Goal: Information Seeking & Learning: Check status

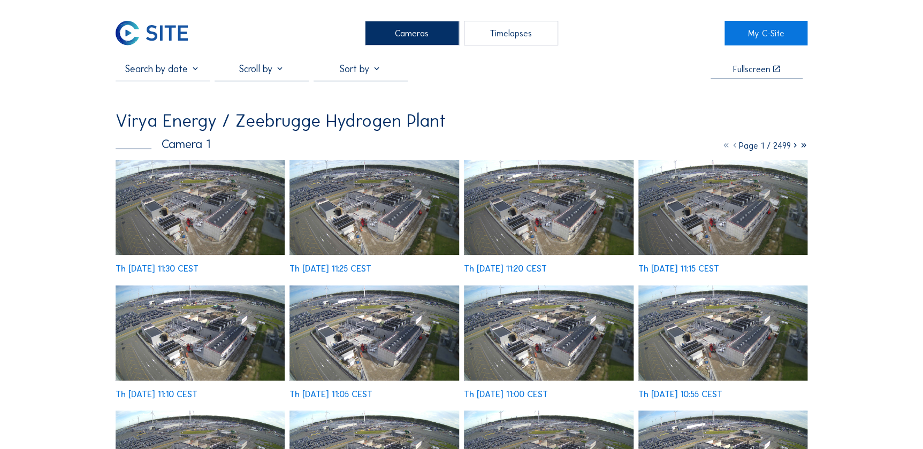
click at [197, 71] on input "text" at bounding box center [163, 69] width 94 height 12
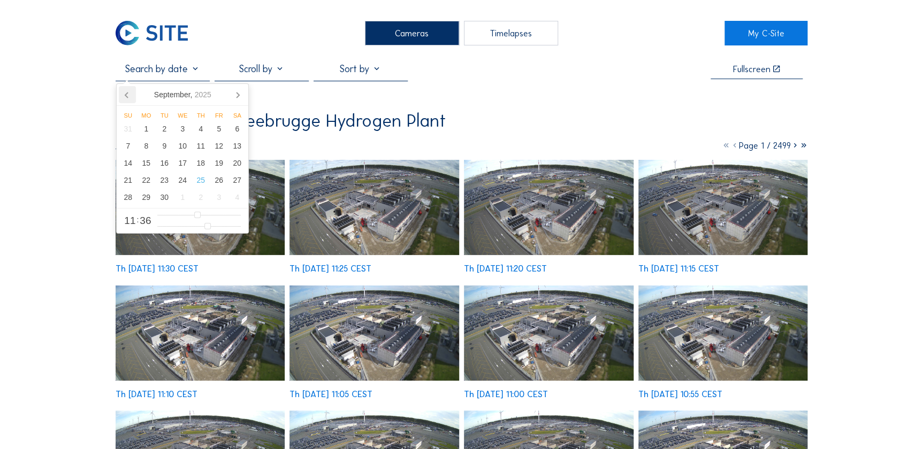
click at [131, 95] on icon at bounding box center [127, 94] width 17 height 17
click at [187, 162] on div "13" at bounding box center [182, 163] width 18 height 17
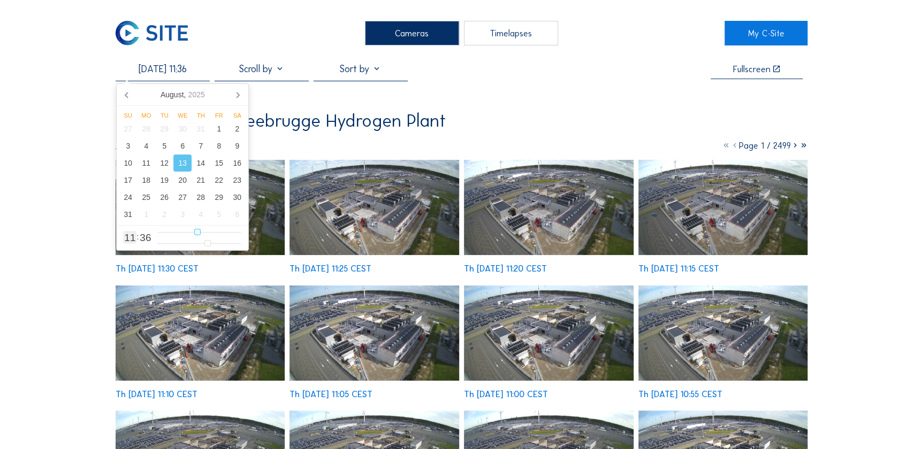
type input "[DATE] 12:36"
type input "12"
type input "[DATE] 13:36"
type input "13"
click at [202, 234] on input "range" at bounding box center [198, 232] width 83 height 9
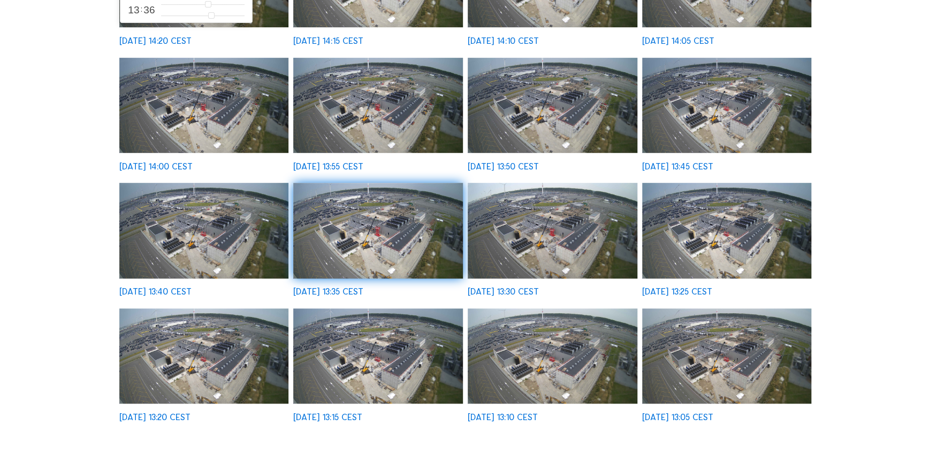
scroll to position [243, 0]
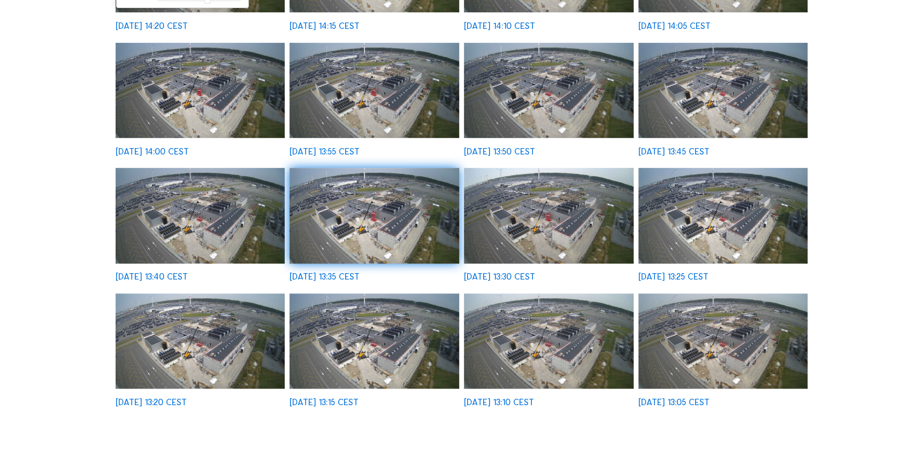
click at [732, 337] on img at bounding box center [723, 341] width 170 height 95
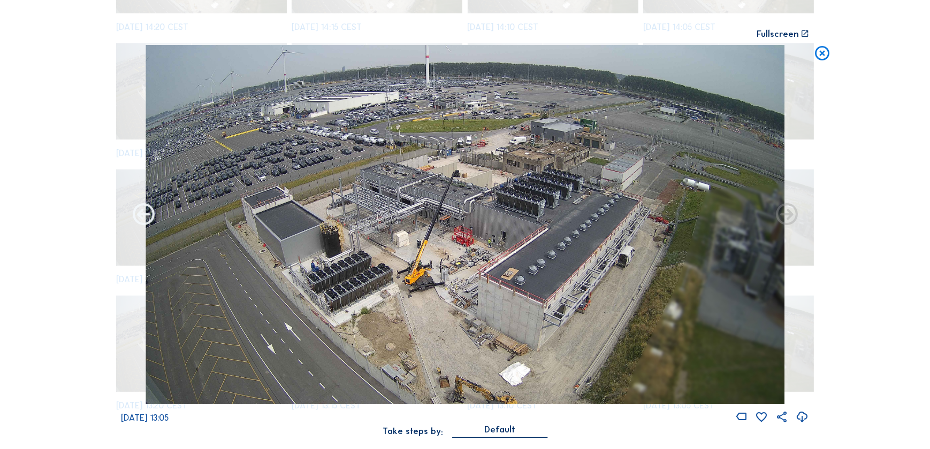
click at [143, 211] on icon at bounding box center [144, 215] width 26 height 26
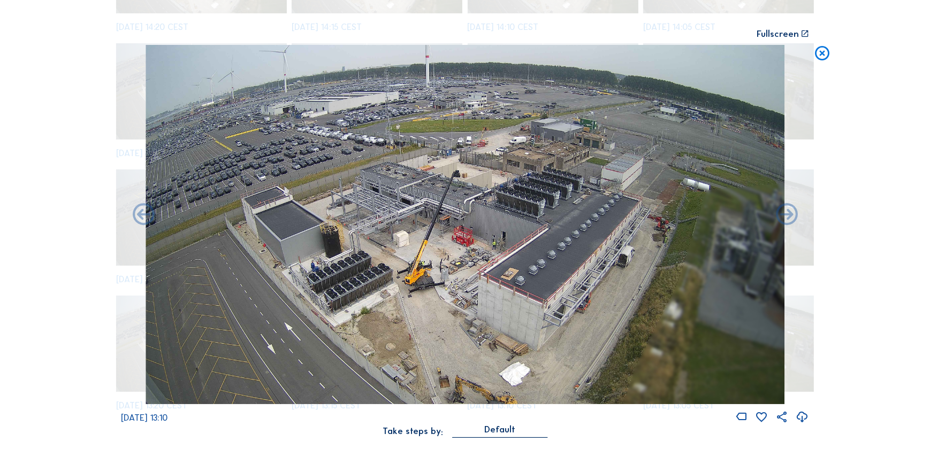
click at [143, 211] on icon at bounding box center [144, 215] width 26 height 26
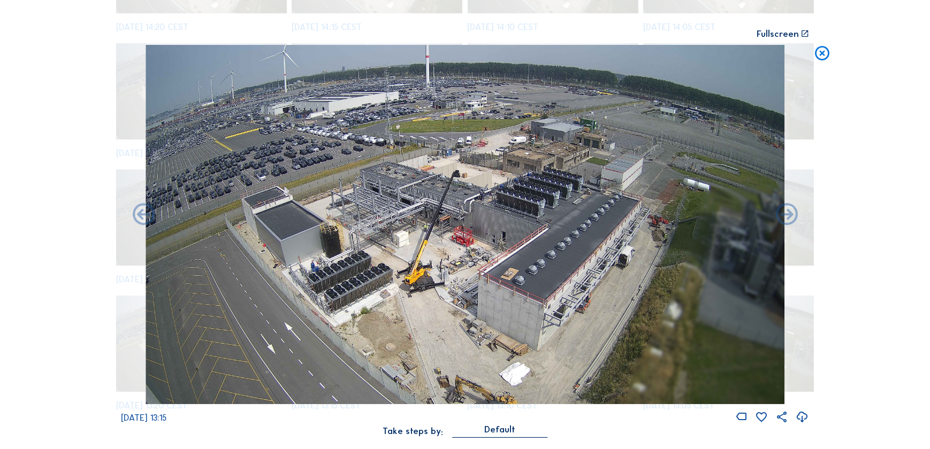
click at [143, 211] on icon at bounding box center [144, 215] width 26 height 26
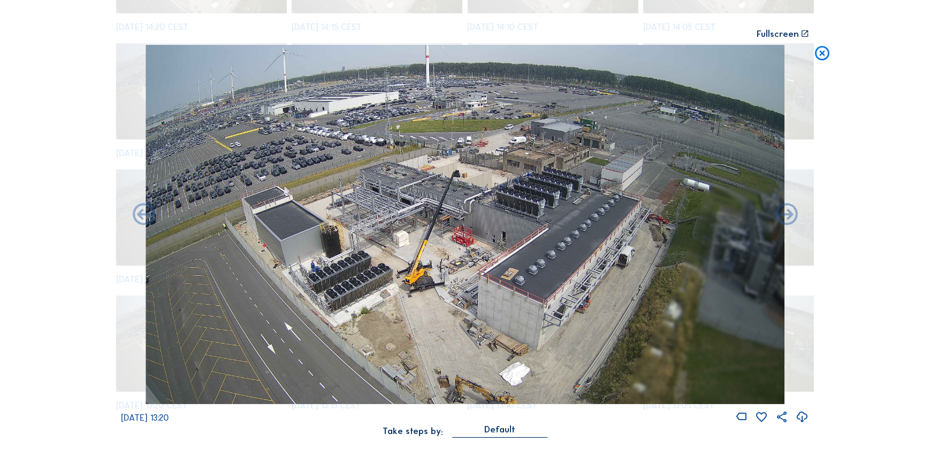
click at [143, 211] on icon at bounding box center [144, 215] width 26 height 26
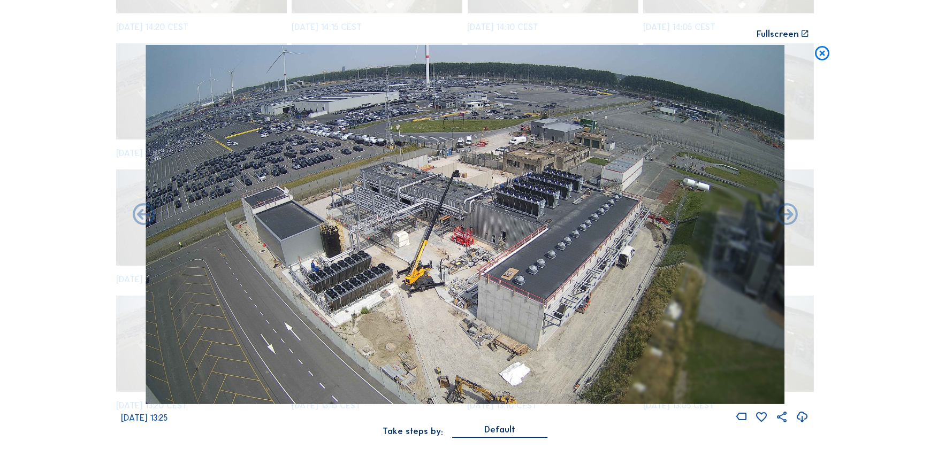
click at [143, 211] on icon at bounding box center [144, 215] width 26 height 26
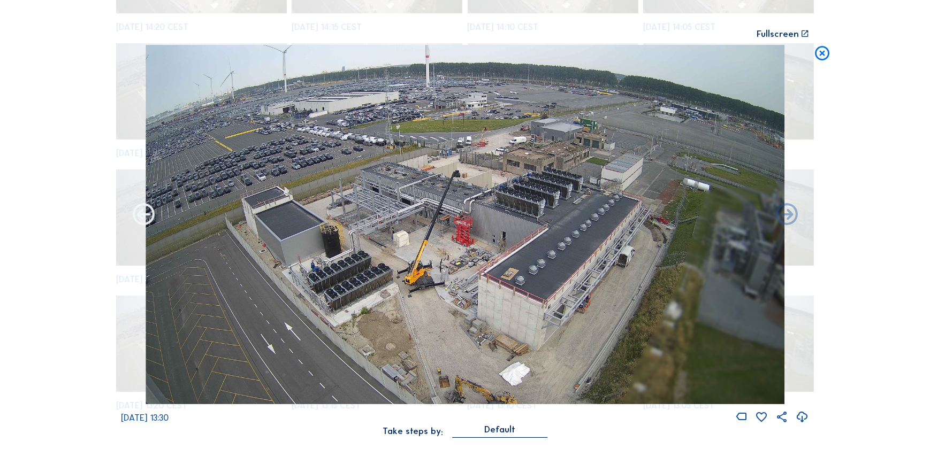
click at [142, 211] on icon at bounding box center [144, 215] width 26 height 26
click at [142, 212] on icon at bounding box center [144, 215] width 26 height 26
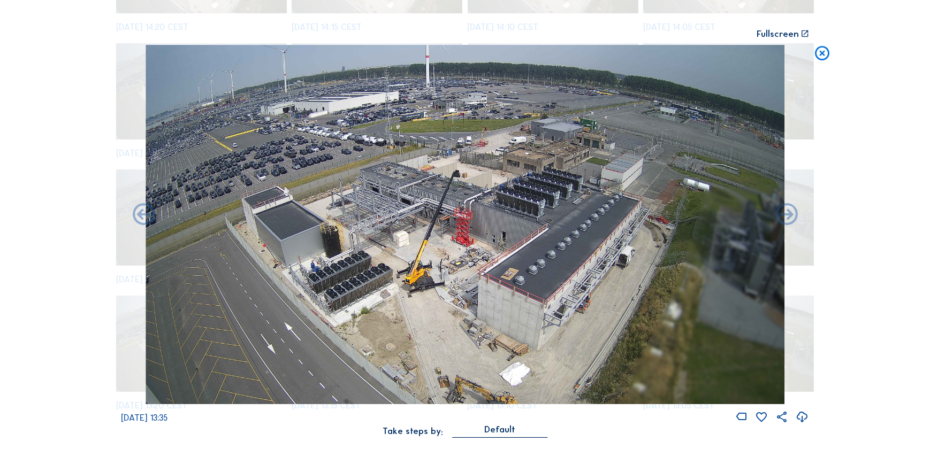
click at [142, 212] on icon at bounding box center [144, 215] width 26 height 26
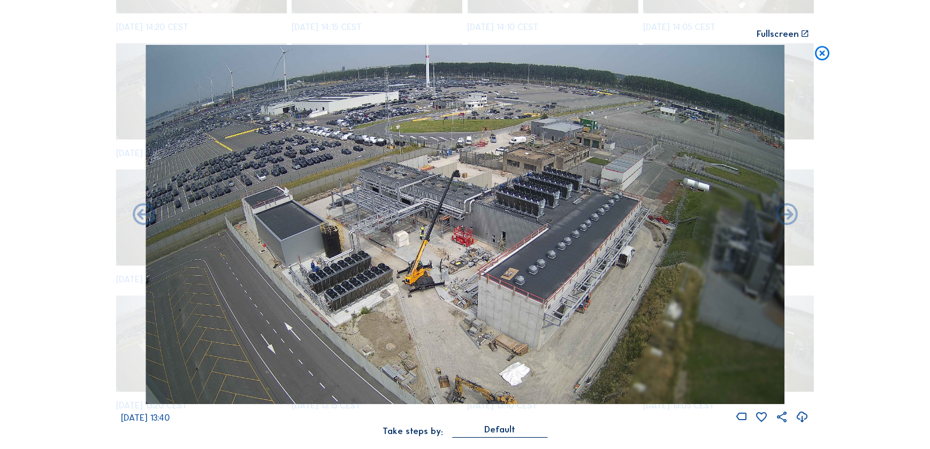
click at [142, 212] on icon at bounding box center [144, 215] width 26 height 26
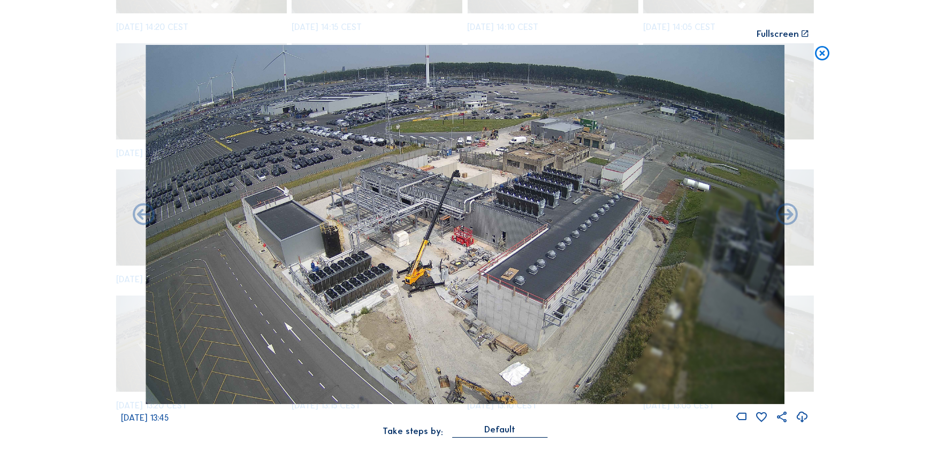
click at [142, 212] on icon at bounding box center [144, 215] width 26 height 26
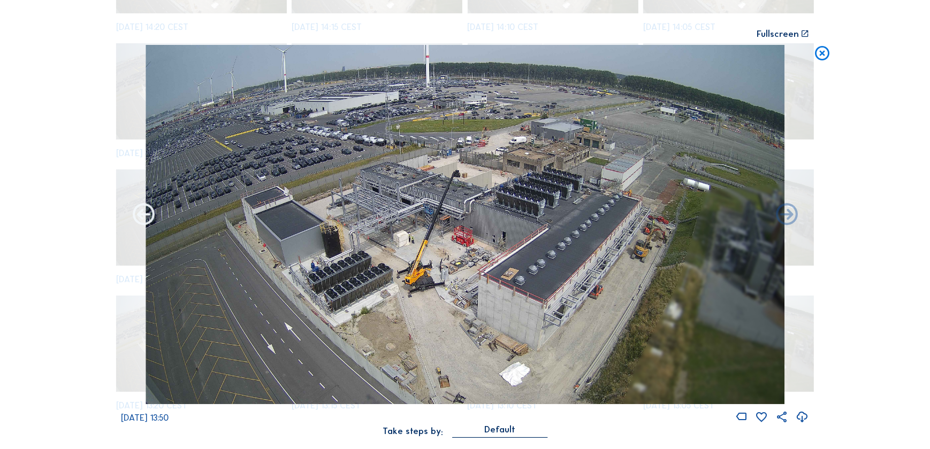
click at [146, 218] on icon at bounding box center [144, 215] width 26 height 26
click at [146, 215] on icon at bounding box center [144, 215] width 26 height 26
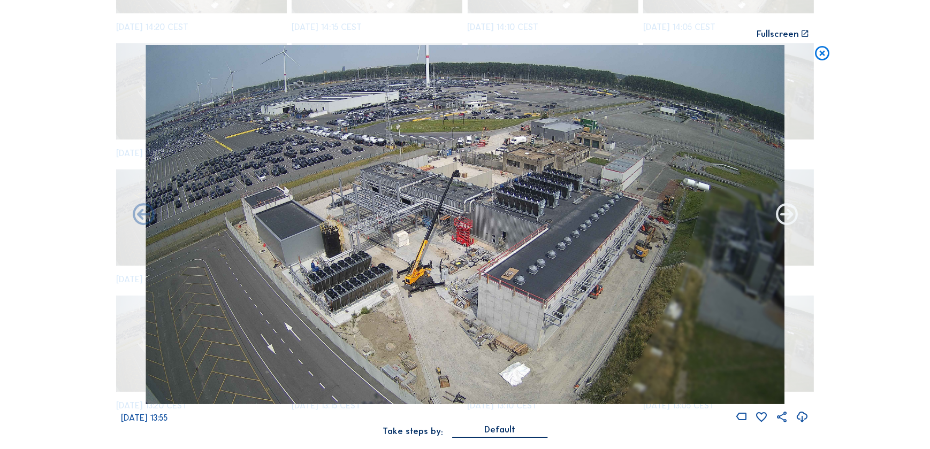
click at [780, 217] on icon at bounding box center [786, 215] width 26 height 26
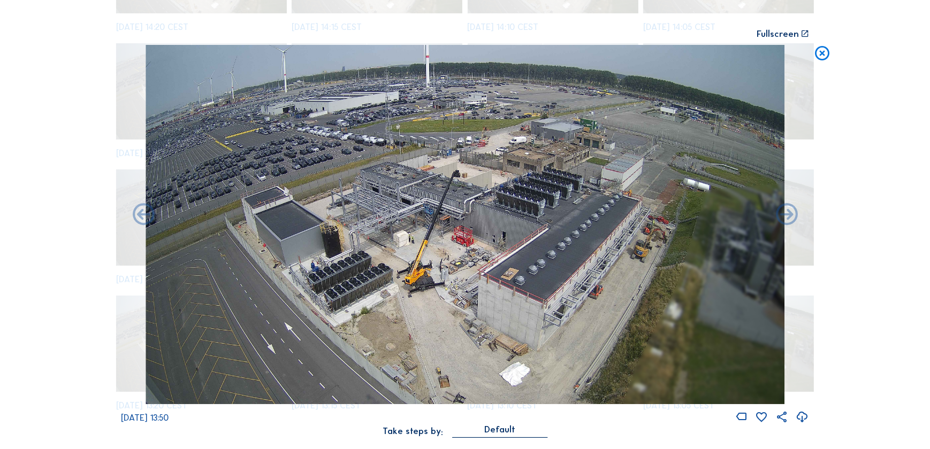
click at [780, 217] on icon at bounding box center [786, 215] width 26 height 26
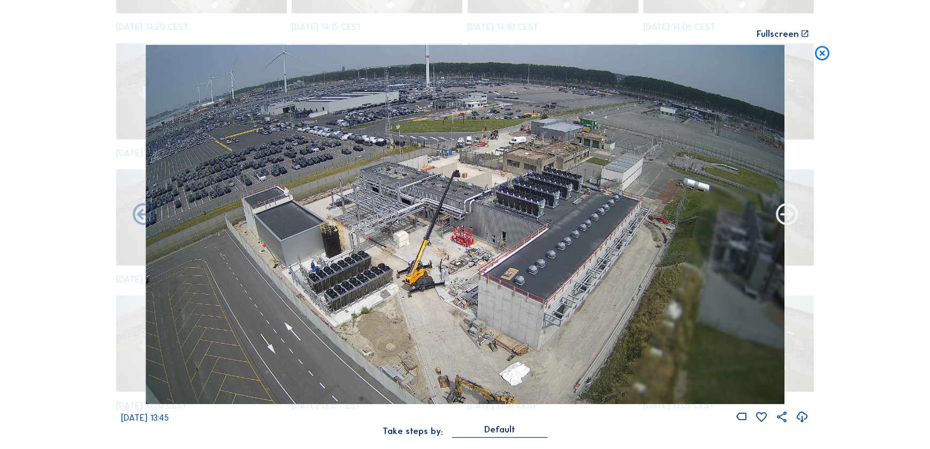
click at [783, 219] on icon at bounding box center [786, 215] width 26 height 26
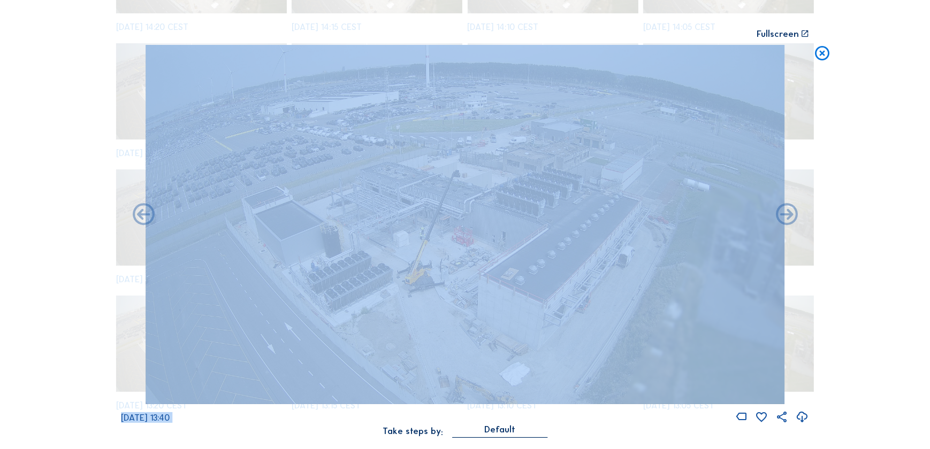
click at [843, 218] on div "Scroll to travel through time | Press 'Alt' Button + Scroll to Zoom | Click and…" at bounding box center [465, 224] width 930 height 449
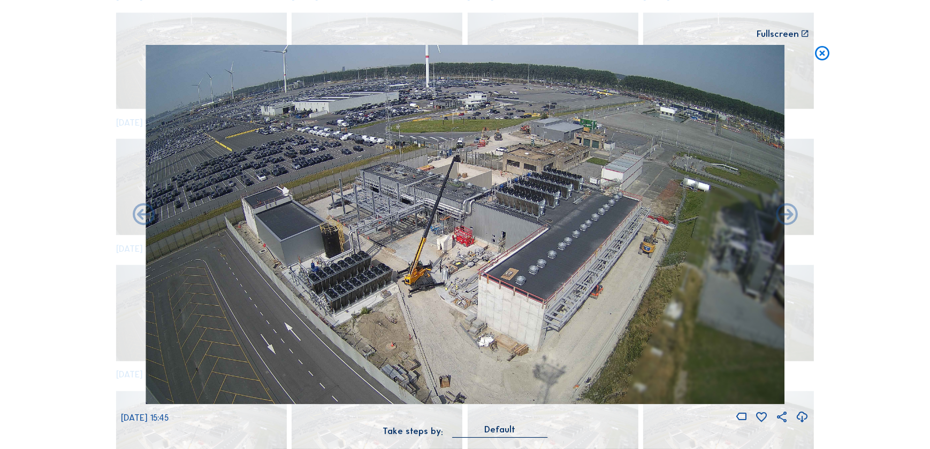
scroll to position [1758, 0]
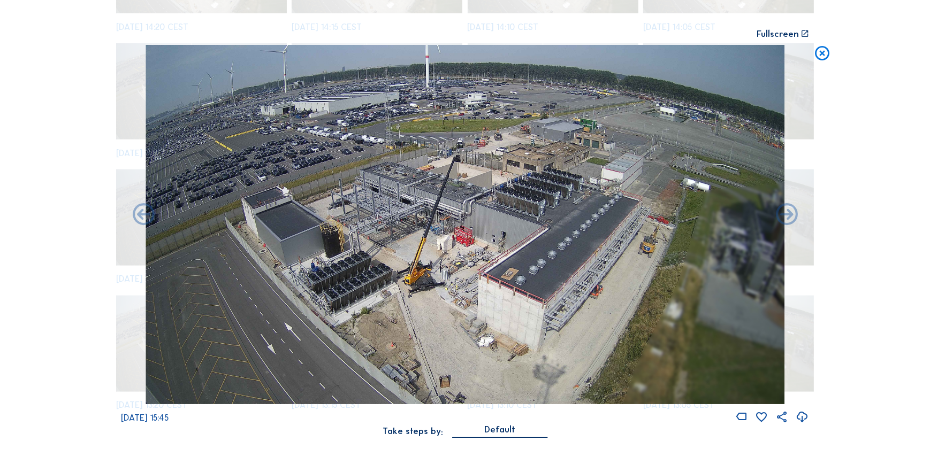
click at [815, 58] on icon at bounding box center [822, 54] width 18 height 18
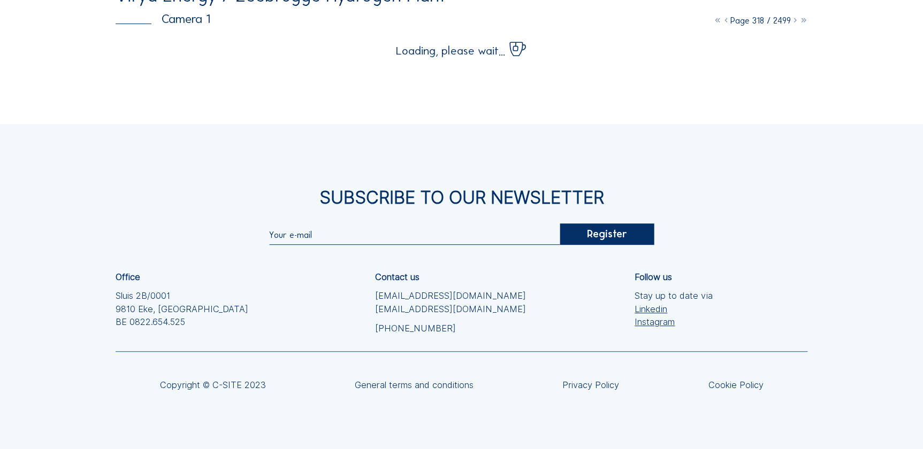
scroll to position [0, 0]
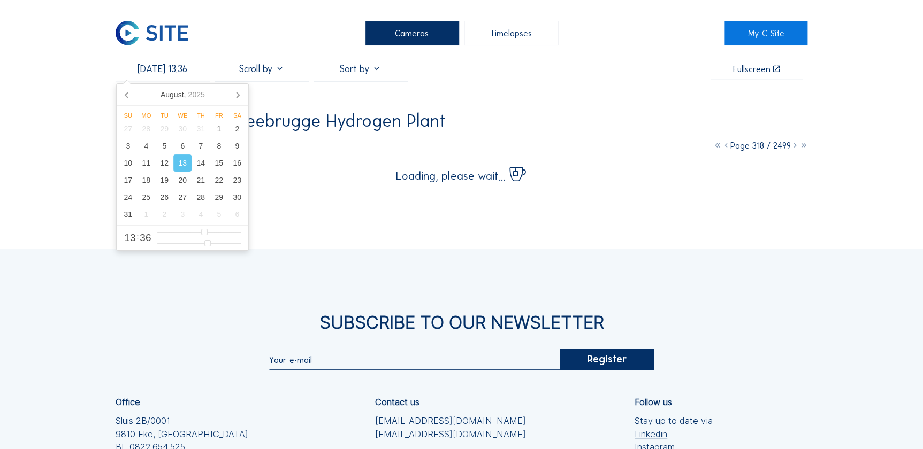
click at [163, 75] on input "[DATE] 13:36" at bounding box center [163, 69] width 94 height 12
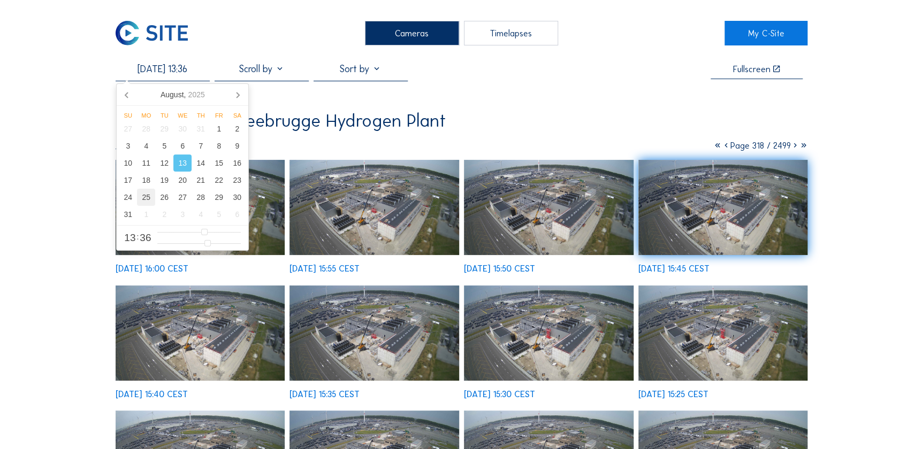
click at [149, 198] on div "25" at bounding box center [146, 197] width 18 height 17
type input "[DATE] 05:36"
type input "5"
type input "[DATE] 06:36"
type input "6"
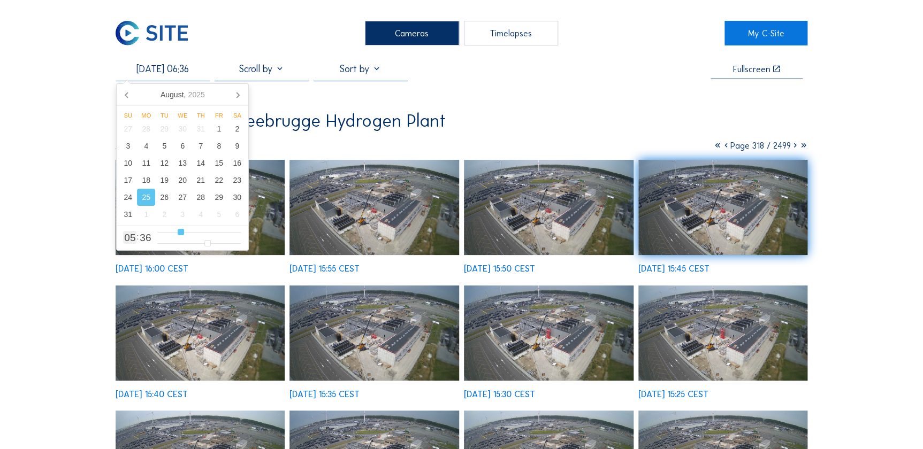
type input "[DATE] 07:36"
type input "7"
click at [182, 234] on input "range" at bounding box center [198, 232] width 83 height 9
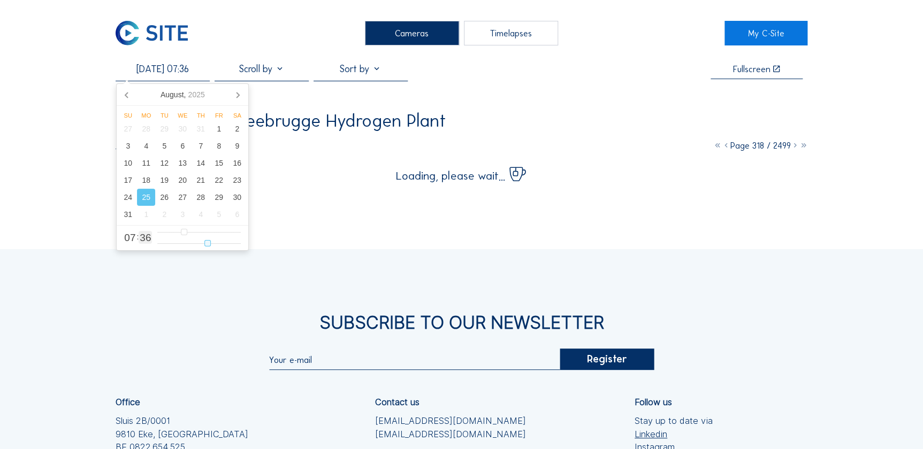
type input "[DATE] 07:30"
type input "30"
type input "[DATE] 07:29"
type input "29"
type input "[DATE] 07:28"
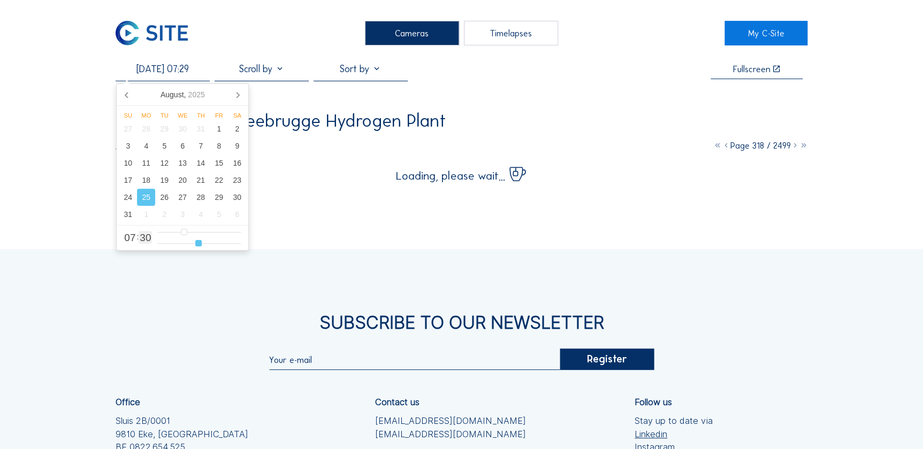
type input "28"
type input "[DATE] 07:27"
type input "27"
type input "[DATE] 07:26"
type input "26"
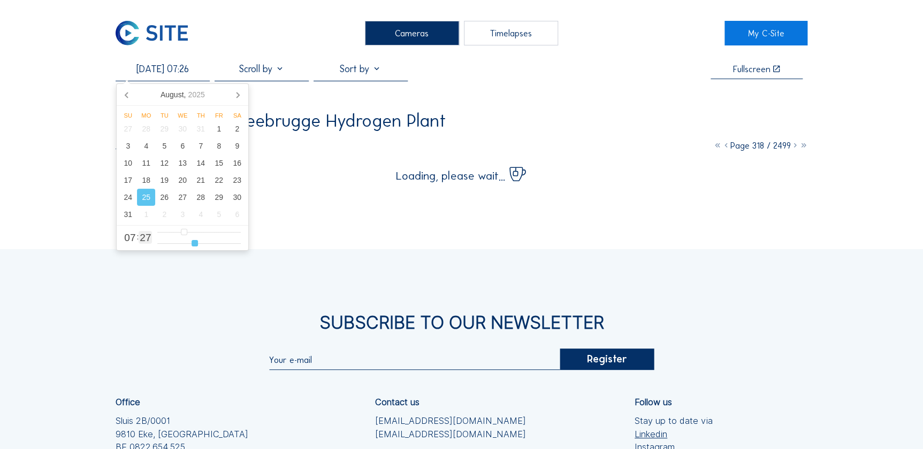
type input "[DATE] 07:25"
type input "25"
type input "[DATE] 07:24"
type input "24"
type input "[DATE] 07:23"
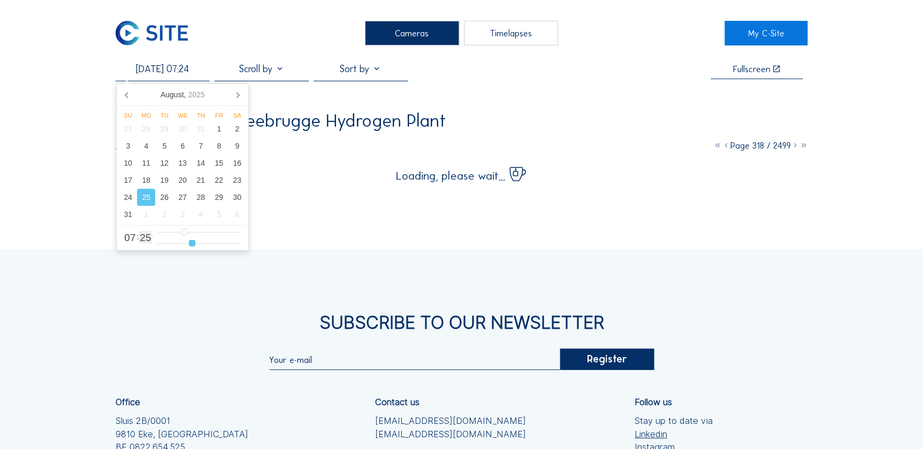
type input "23"
type input "[DATE] 07:22"
type input "22"
type input "[DATE] 07:21"
type input "21"
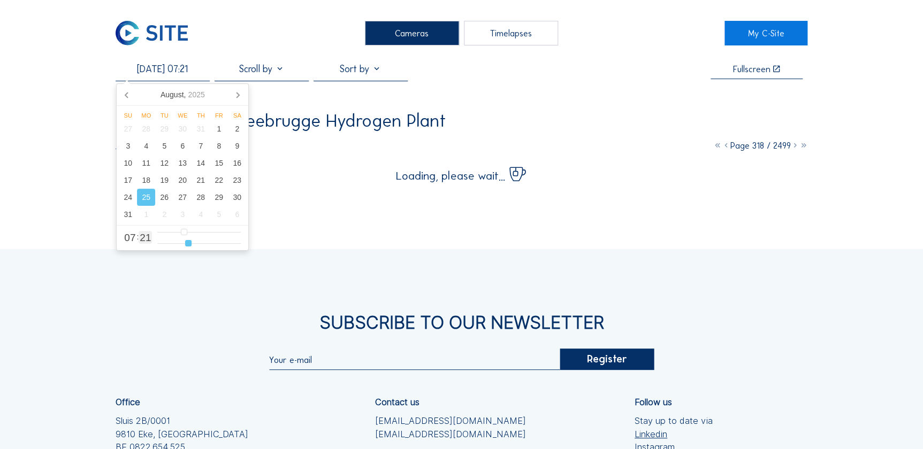
type input "[DATE] 07:20"
type input "20"
type input "[DATE] 07:19"
type input "19"
type input "[DATE] 07:18"
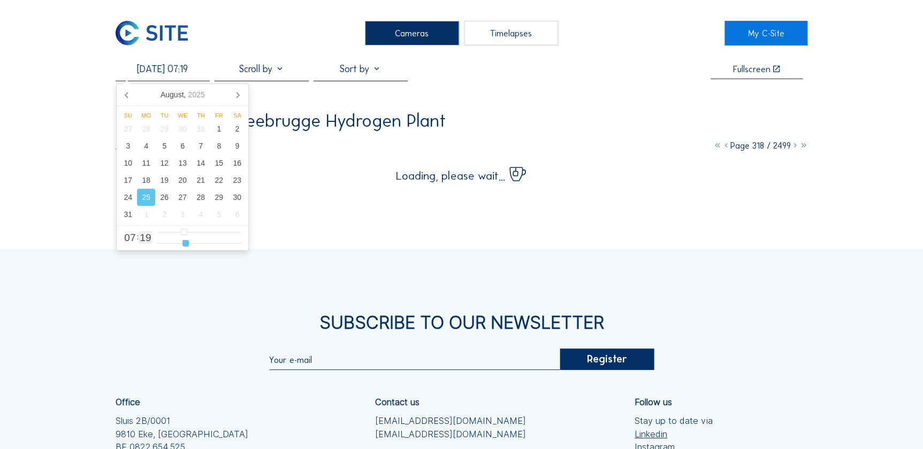
type input "18"
type input "[DATE] 07:17"
type input "17"
type input "[DATE] 07:16"
type input "16"
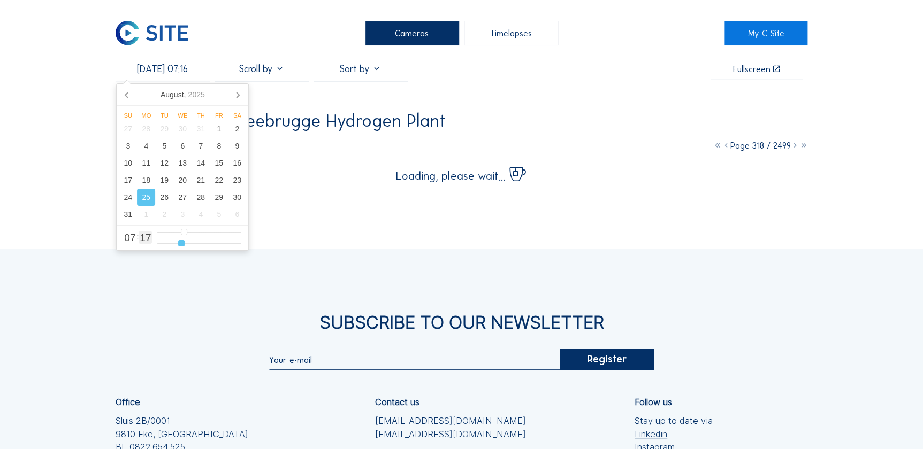
type input "[DATE] 07:15"
type input "15"
type input "[DATE] 07:14"
type input "14"
type input "[DATE] 07:13"
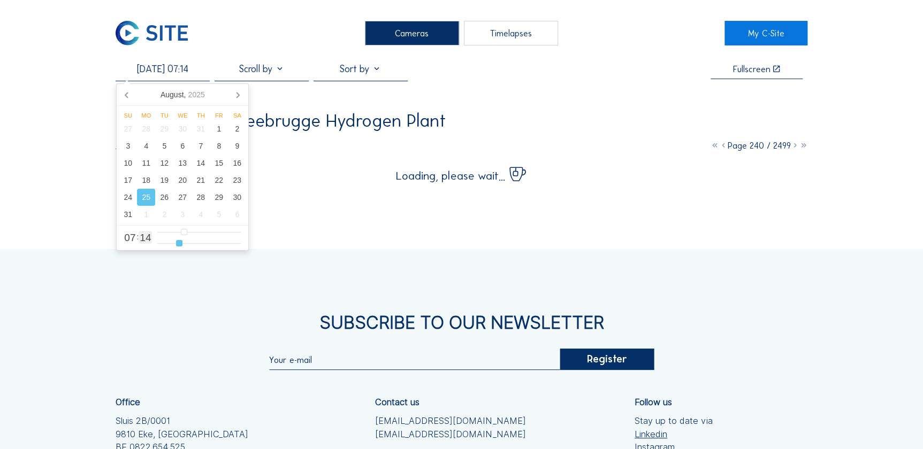
type input "13"
type input "[DATE] 07:12"
type input "12"
type input "[DATE] 07:10"
type input "10"
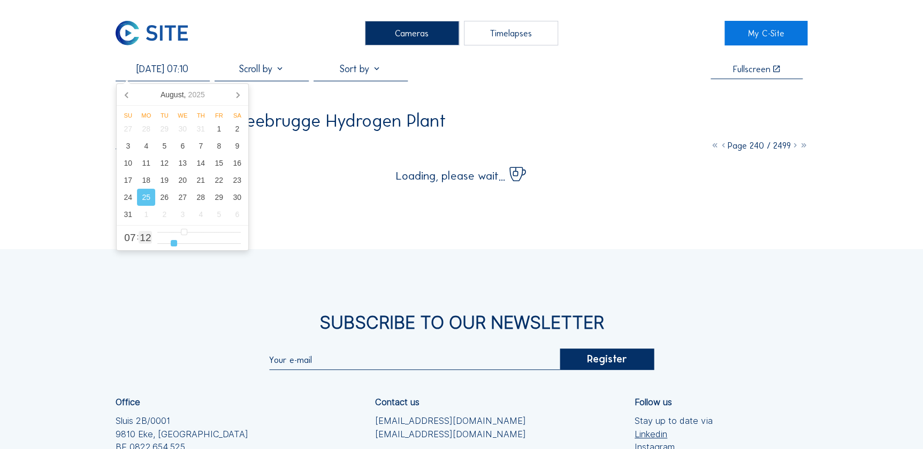
type input "[DATE] 07:06"
type input "6"
type input "[DATE] 07:01"
type input "1"
type input "[DATE] 07:00"
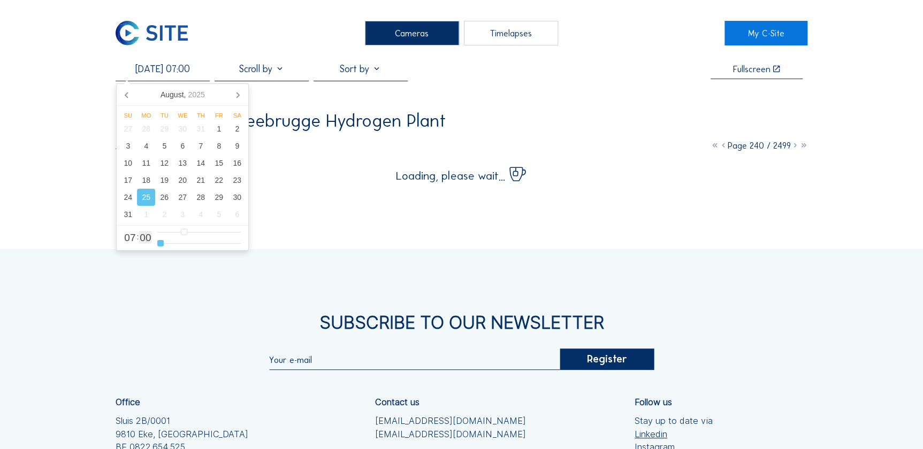
drag, startPoint x: 200, startPoint y: 241, endPoint x: 143, endPoint y: 239, distance: 56.8
type input "0"
click at [157, 240] on input "range" at bounding box center [198, 243] width 83 height 9
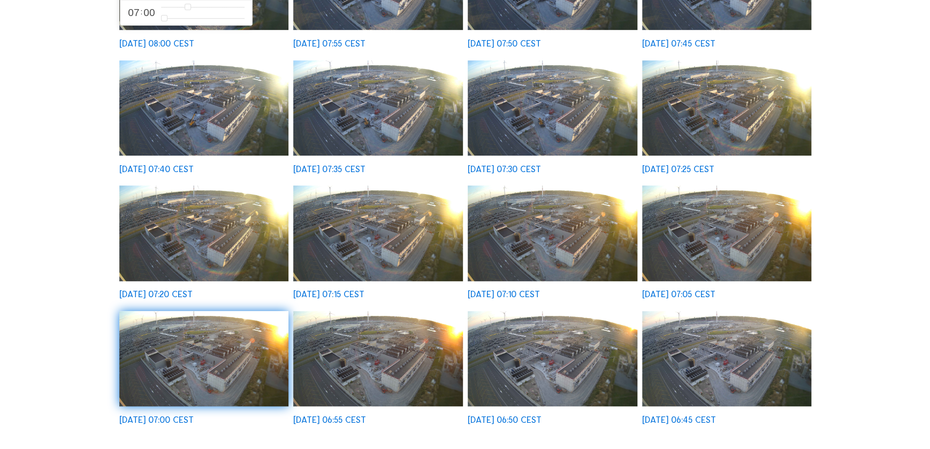
scroll to position [243, 0]
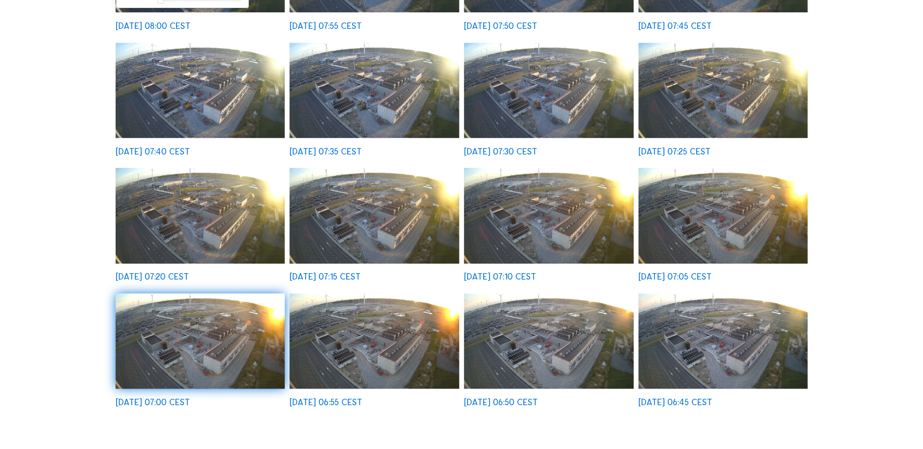
click at [670, 337] on img at bounding box center [723, 341] width 170 height 95
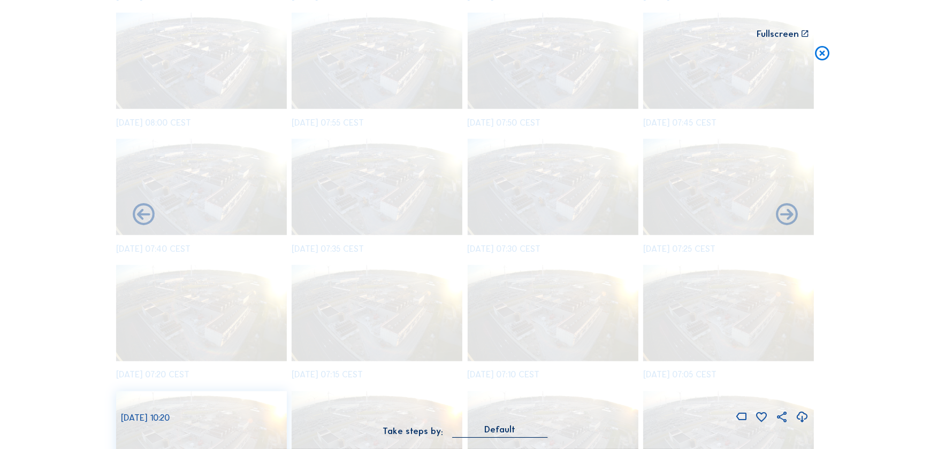
scroll to position [1758, 0]
